Goal: Transaction & Acquisition: Purchase product/service

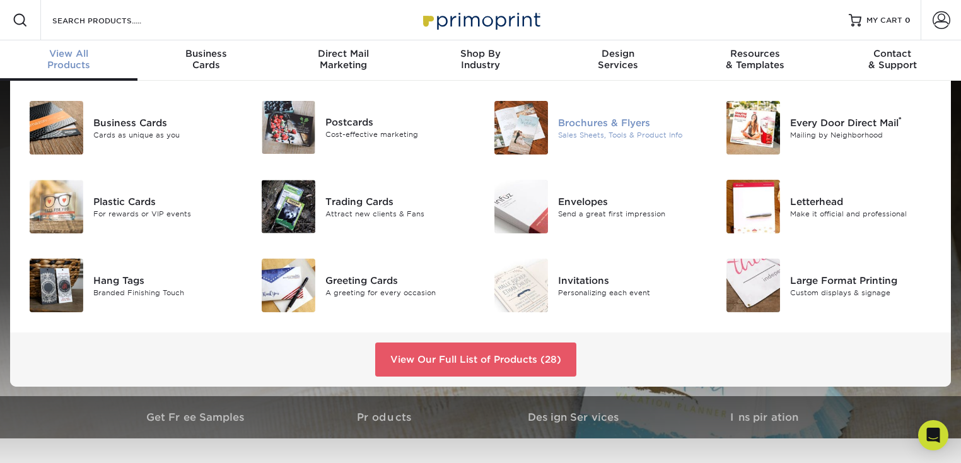
click at [624, 131] on div "Sales Sheets, Tools & Product Info" at bounding box center [631, 134] width 146 height 11
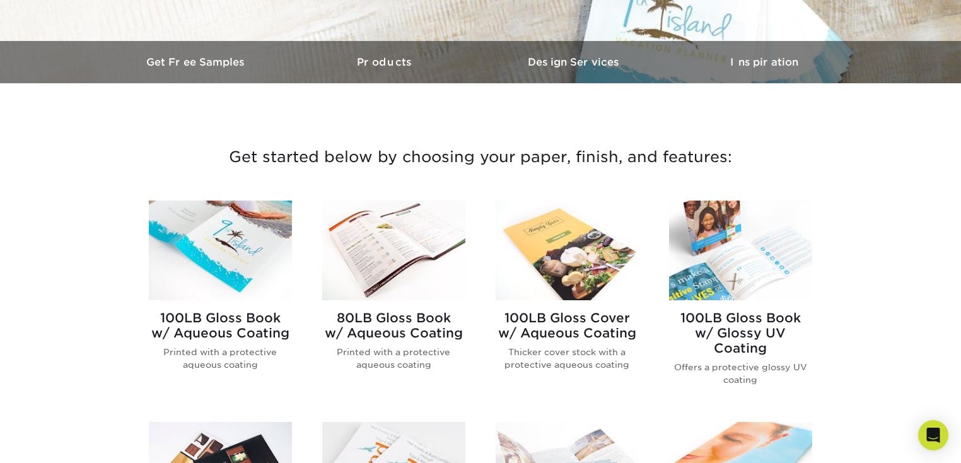
scroll to position [368, 0]
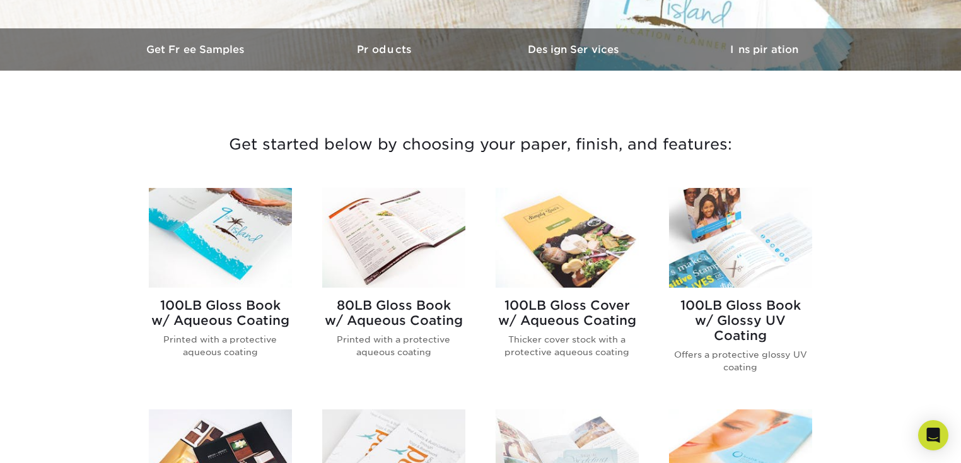
click at [366, 301] on h2 "80LB Gloss Book w/ Aqueous Coating" at bounding box center [393, 313] width 143 height 30
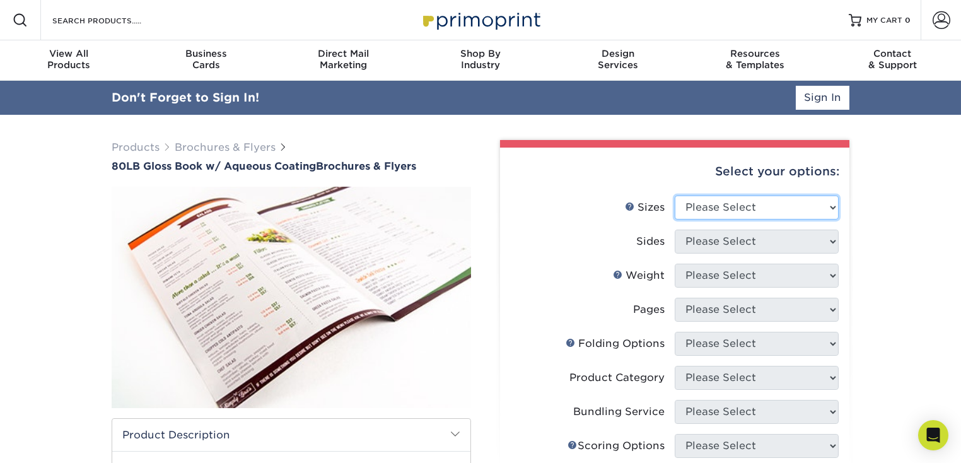
click at [740, 203] on select "Please Select 3.67" x 8.5" 3.67" x 8.5" 4" x 6" 4" x 8.5" 4" x 9" 4" x 11" 4" x…" at bounding box center [757, 207] width 164 height 24
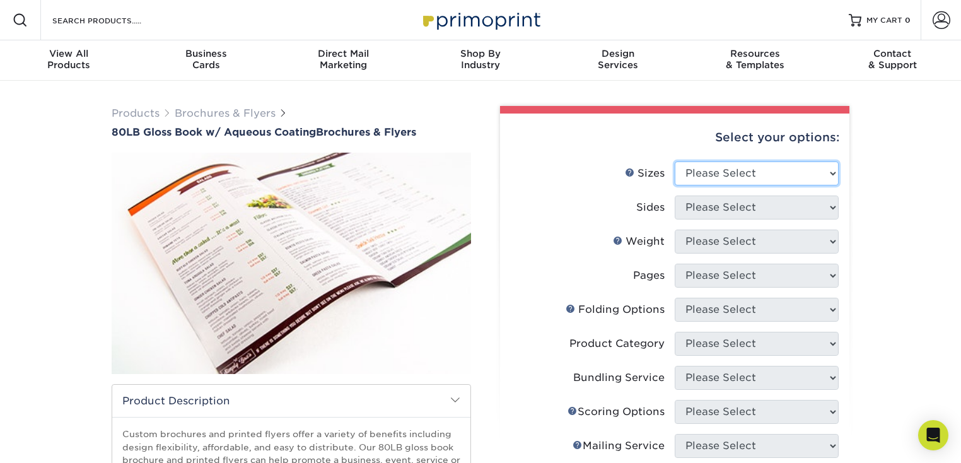
select select "8.50x11.00"
click at [675, 161] on select "Please Select 3.67" x 8.5" 3.67" x 8.5" 4" x 6" 4" x 8.5" 4" x 9" 4" x 11" 4" x…" at bounding box center [757, 173] width 164 height 24
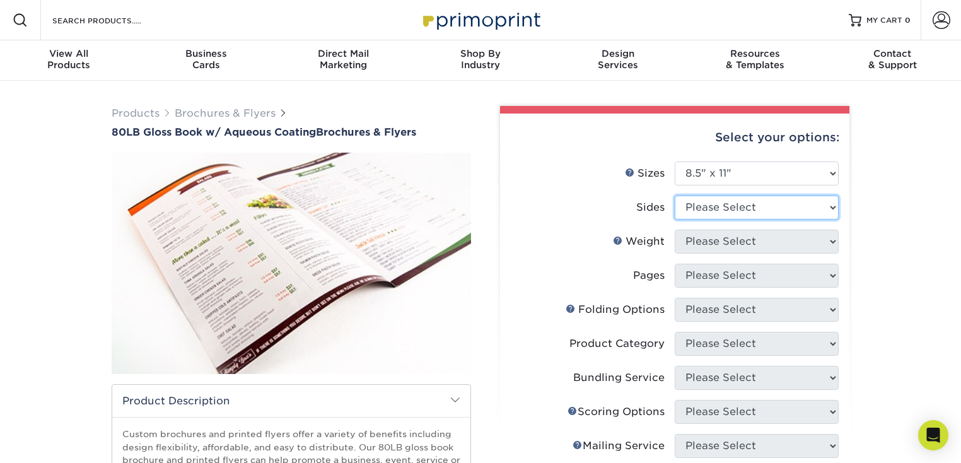
click at [727, 207] on select "Please Select Print Both Sides Print Front Only" at bounding box center [757, 207] width 164 height 24
select select "13abbda7-1d64-4f25-8bb2-c179b224825d"
click at [675, 195] on select "Please Select Print Both Sides Print Front Only" at bounding box center [757, 207] width 164 height 24
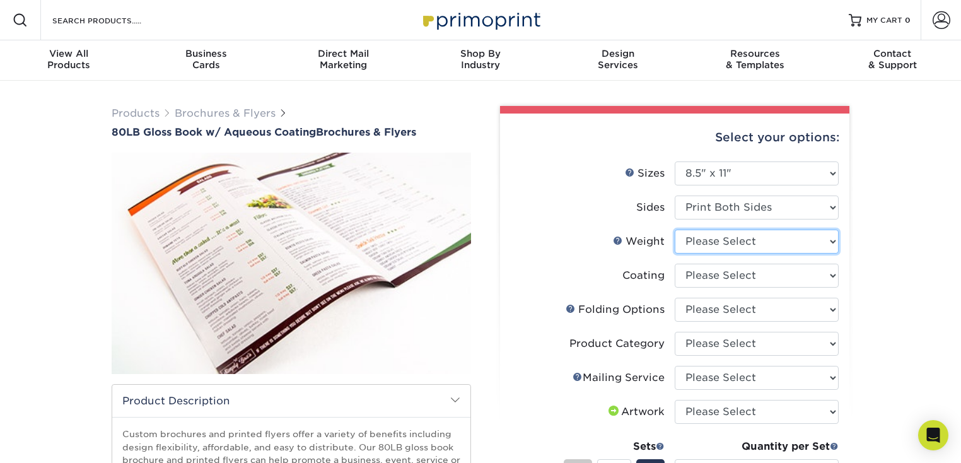
click at [741, 239] on select "Please Select 80LB" at bounding box center [757, 242] width 164 height 24
click at [726, 242] on select "Please Select 80LB" at bounding box center [757, 242] width 164 height 24
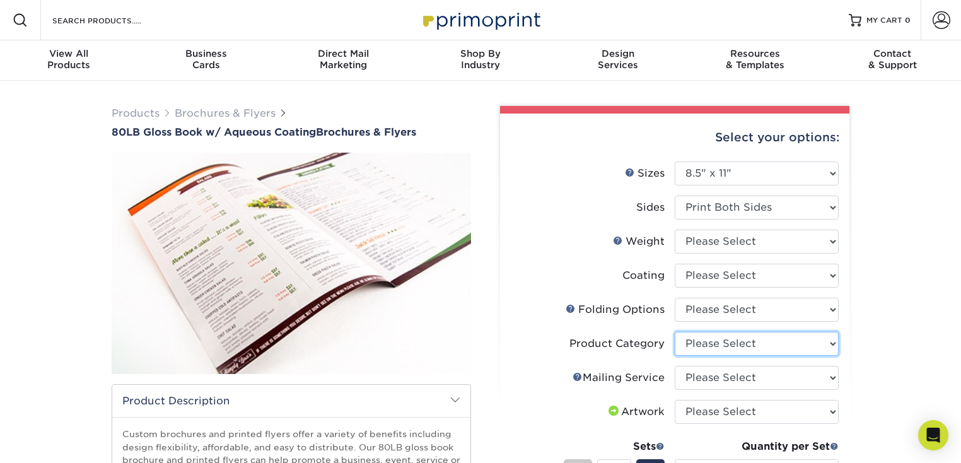
click at [810, 336] on select "Please Select Flyers and Brochures" at bounding box center [757, 344] width 164 height 24
select select "1a668080-6b7c-4174-b399-2c3833b27ef4"
click at [675, 332] on select "Please Select Flyers and Brochures" at bounding box center [757, 344] width 164 height 24
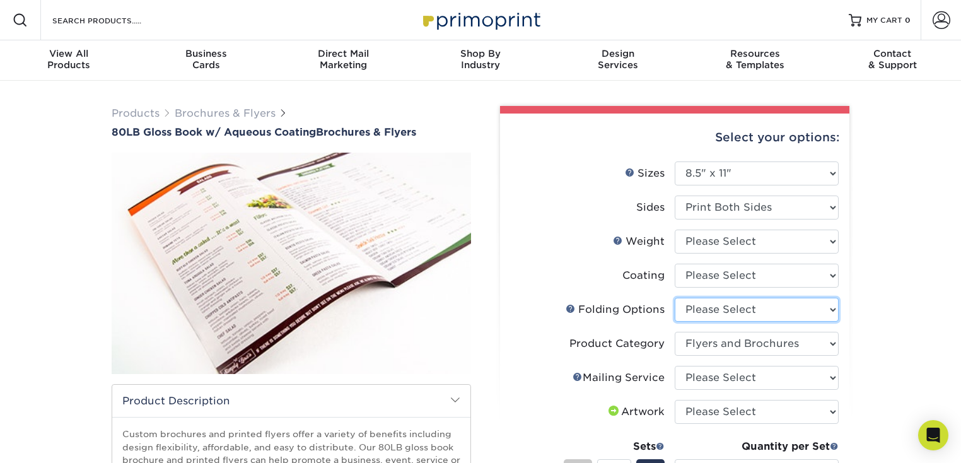
click at [773, 302] on select "Please Select FLAT - No Folding Accordion Fold Half-Fold (Vertical) Half-Fold (…" at bounding box center [757, 310] width 164 height 24
select select "6bd2fd9e-193e-4811-88f7-94c08206d735"
click at [675, 298] on select "Please Select FLAT - No Folding Accordion Fold Half-Fold (Vertical) Half-Fold (…" at bounding box center [757, 310] width 164 height 24
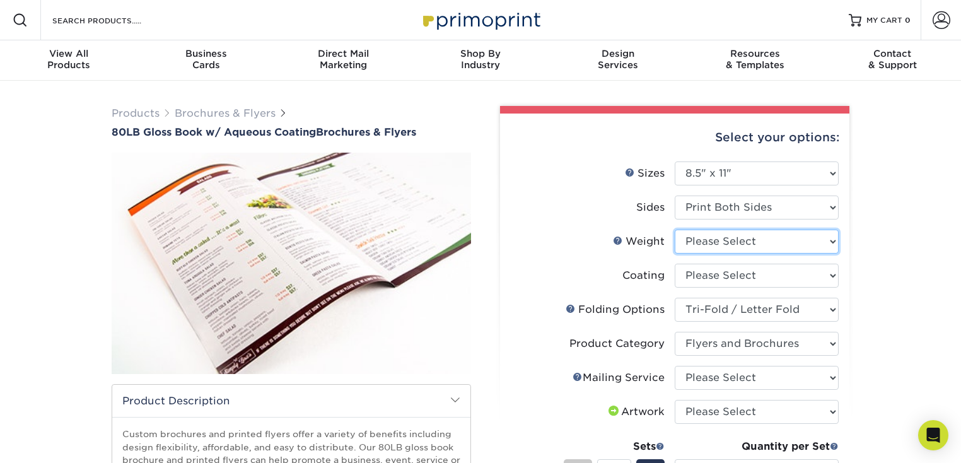
click at [781, 245] on select "Please Select 80LB" at bounding box center [757, 242] width 164 height 24
select select "80LB"
click at [675, 230] on select "Please Select 80LB" at bounding box center [757, 242] width 164 height 24
select select "-1"
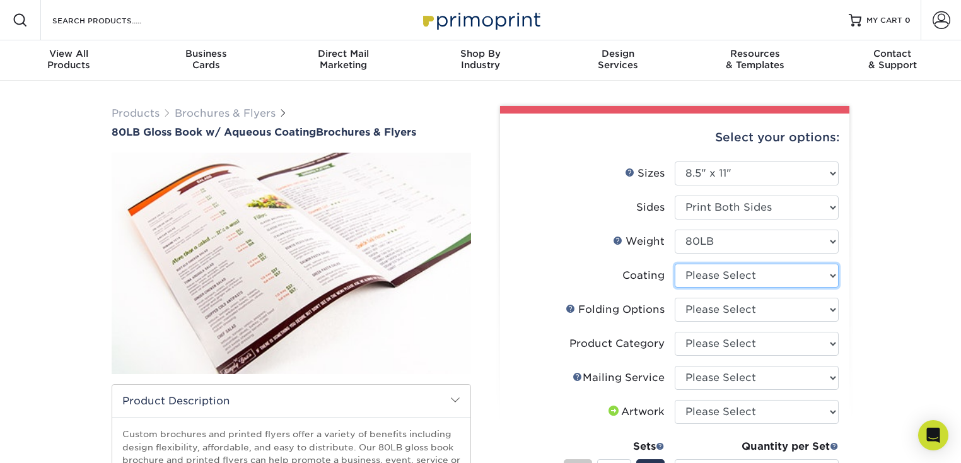
click at [803, 270] on select at bounding box center [757, 276] width 164 height 24
select select "d41dab50-ff65-4f4f-bb17-2afe4d36ae33"
click at [675, 264] on select at bounding box center [757, 276] width 164 height 24
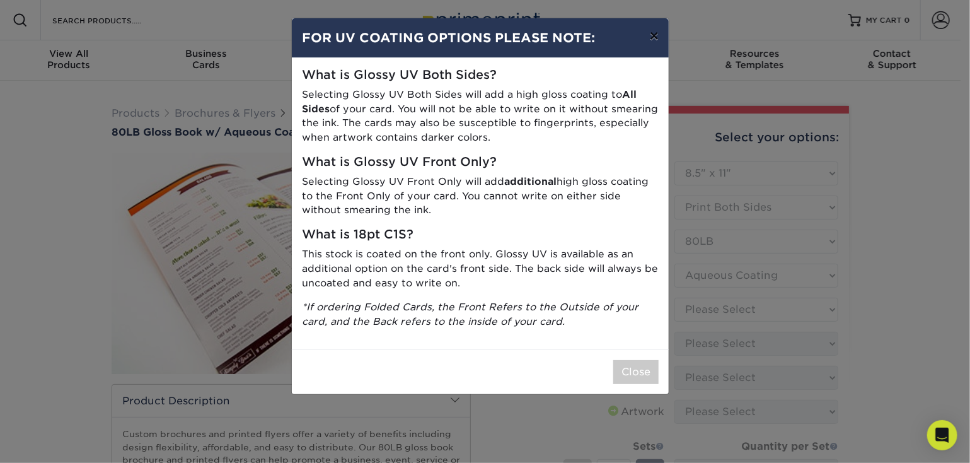
click at [658, 42] on button "×" at bounding box center [654, 35] width 29 height 35
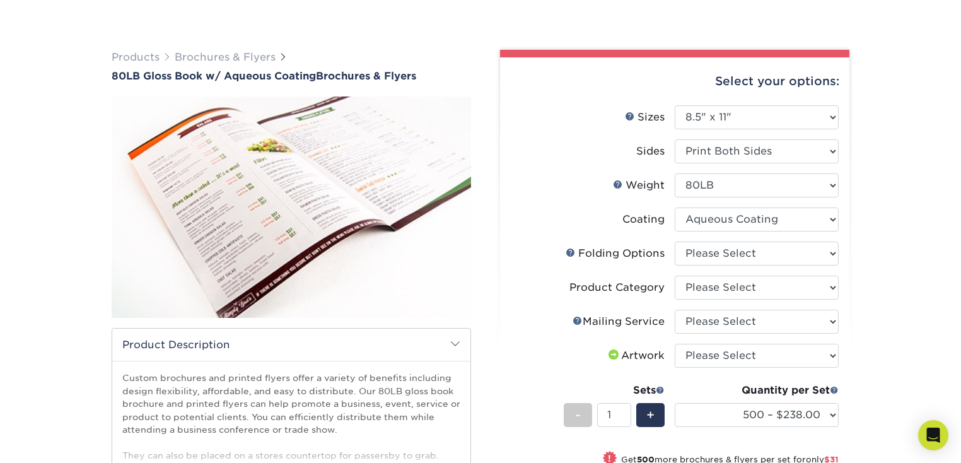
scroll to position [73, 0]
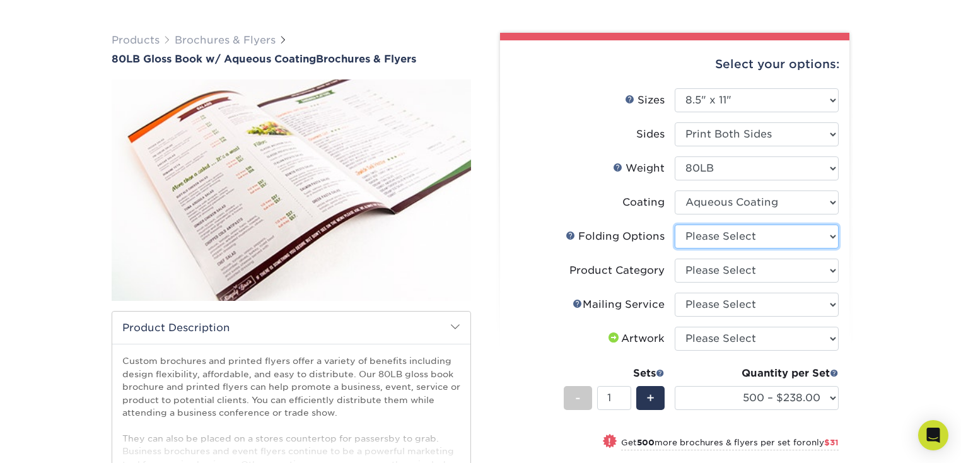
click at [804, 240] on select "Please Select FLAT - No Folding Accordion Fold Half-Fold (Vertical) Half-Fold (…" at bounding box center [757, 236] width 164 height 24
select select "6bd2fd9e-193e-4811-88f7-94c08206d735"
click at [675, 224] on select "Please Select FLAT - No Folding Accordion Fold Half-Fold (Vertical) Half-Fold (…" at bounding box center [757, 236] width 164 height 24
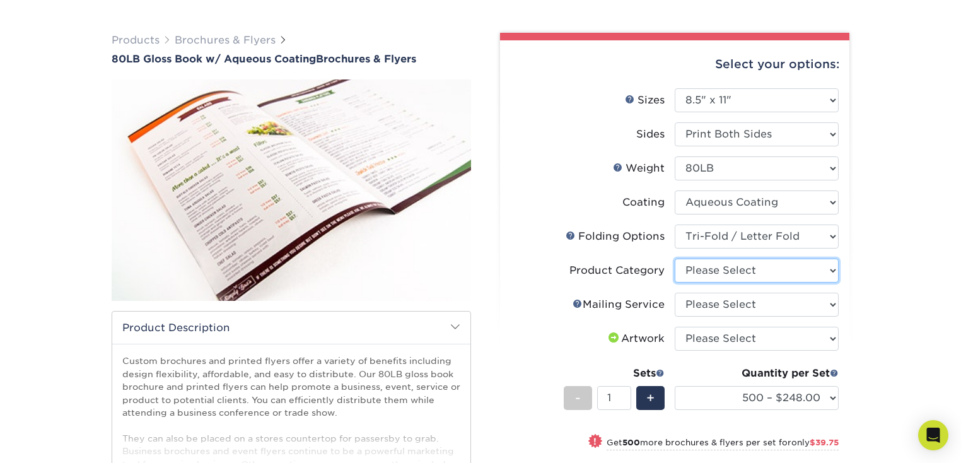
click at [799, 270] on select "Please Select Flyers and Brochures" at bounding box center [757, 271] width 164 height 24
select select "1a668080-6b7c-4174-b399-2c3833b27ef4"
click at [675, 259] on select "Please Select Flyers and Brochures" at bounding box center [757, 271] width 164 height 24
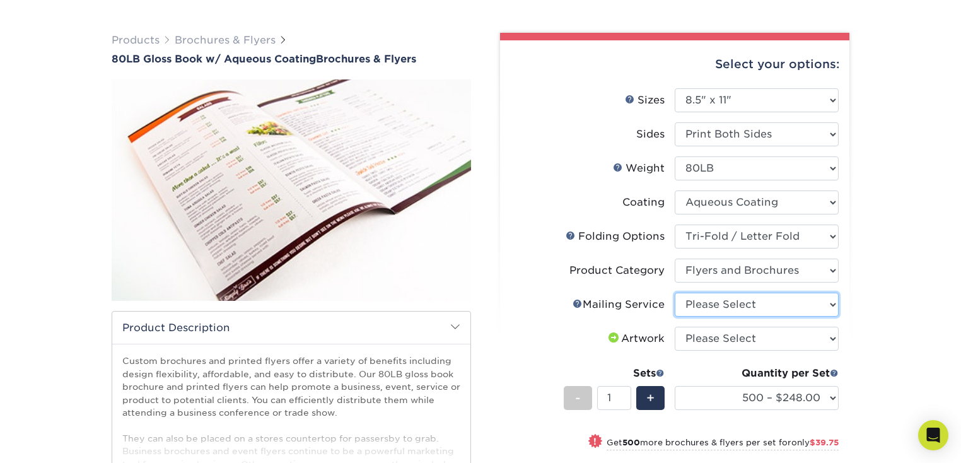
click at [781, 308] on select "Please Select No Direct Mailing Service No, I will mail/stamp/imprint Direct Ma…" at bounding box center [757, 305] width 164 height 24
select select "3e5e9bdd-d78a-4c28-a41d-fe1407925ca6"
click at [675, 293] on select "Please Select No Direct Mailing Service No, I will mail/stamp/imprint Direct Ma…" at bounding box center [757, 305] width 164 height 24
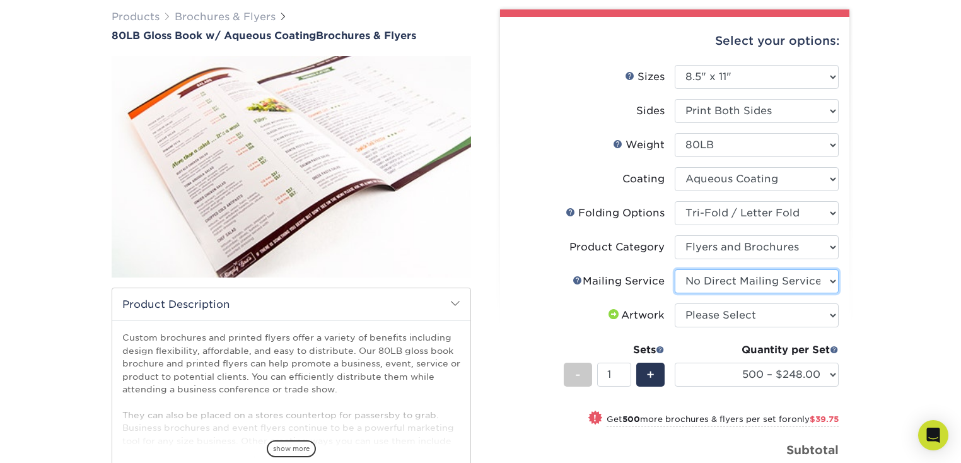
scroll to position [110, 0]
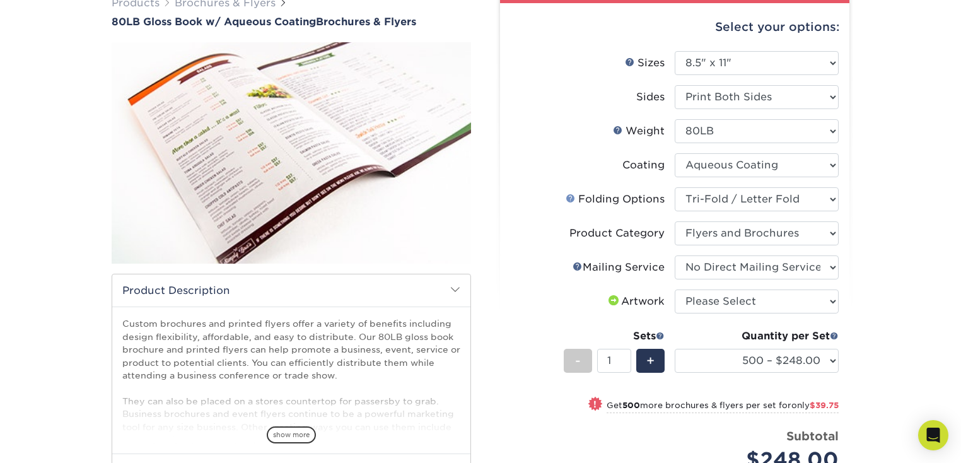
click at [571, 198] on link "Folds Help" at bounding box center [571, 198] width 10 height 10
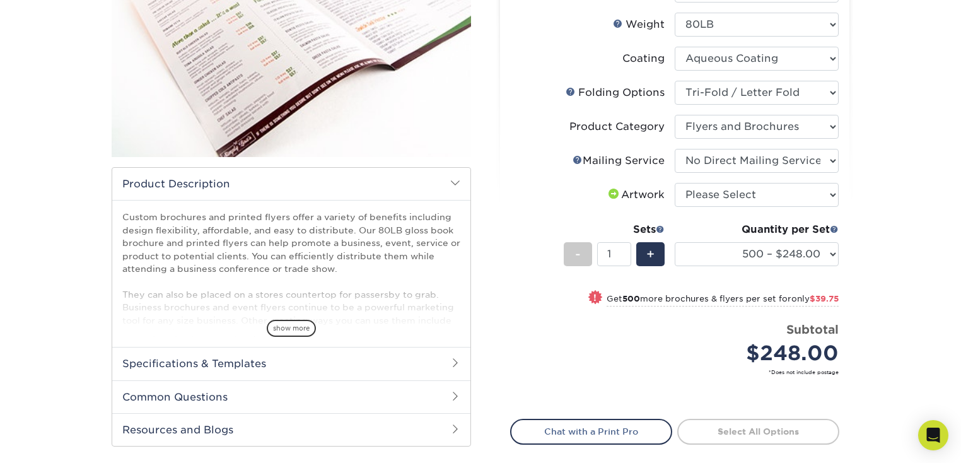
scroll to position [221, 0]
